Goal: Task Accomplishment & Management: Use online tool/utility

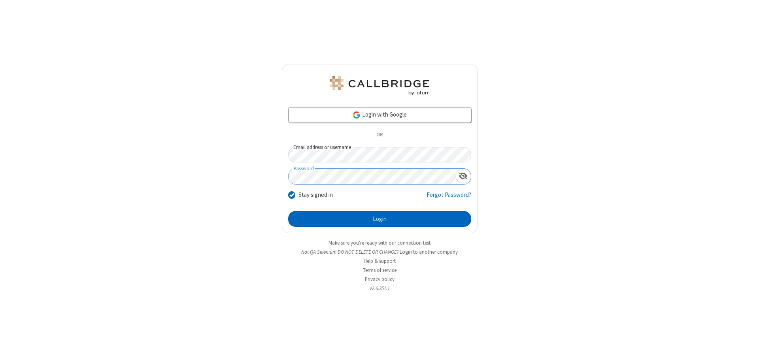
click at [380, 219] on button "Login" at bounding box center [379, 219] width 183 height 16
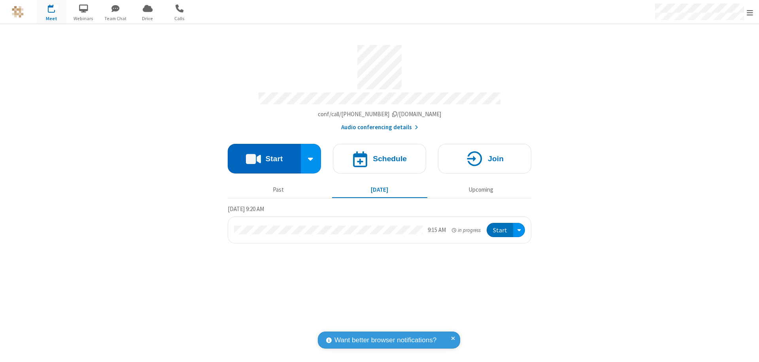
click at [264, 155] on button "Start" at bounding box center [264, 159] width 73 height 30
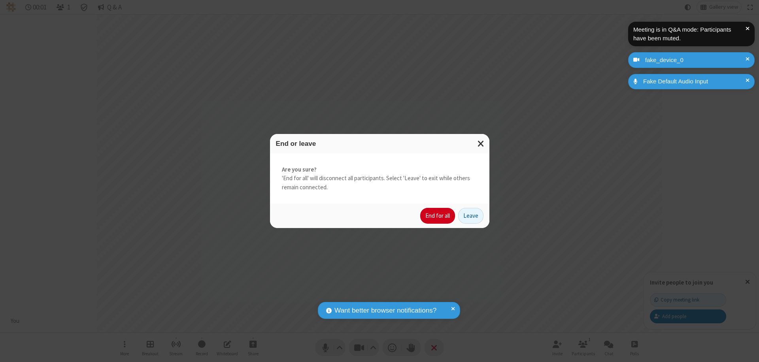
click at [438, 216] on button "End for all" at bounding box center [437, 216] width 35 height 16
